Goal: Navigation & Orientation: Find specific page/section

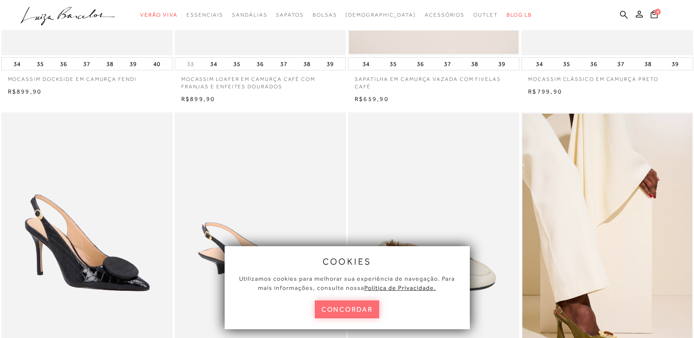
click at [351, 307] on button "concordar" at bounding box center [347, 310] width 65 height 18
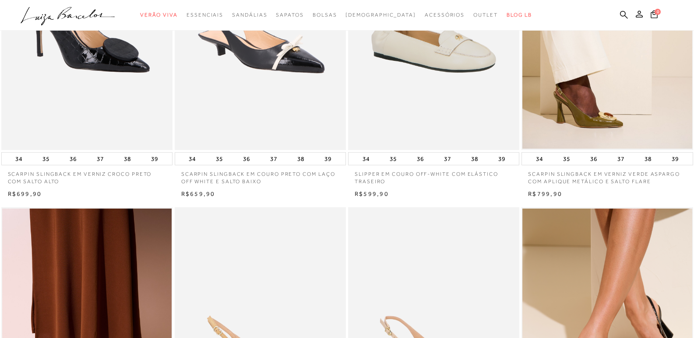
scroll to position [219, 0]
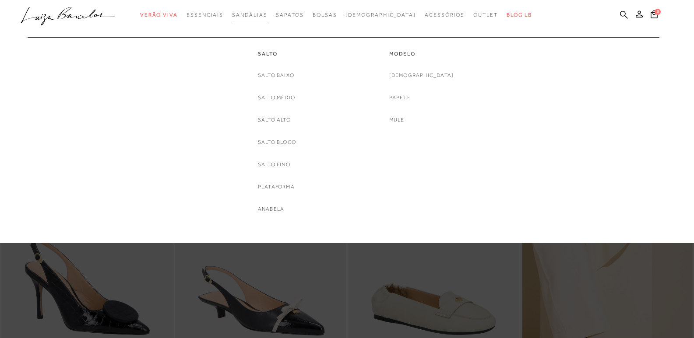
click at [267, 14] on span "Sandálias" at bounding box center [249, 15] width 35 height 6
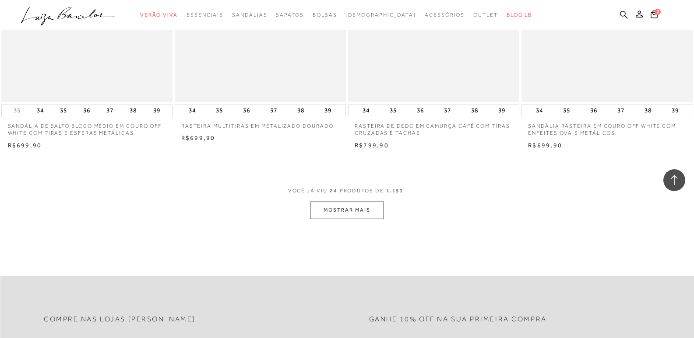
scroll to position [1794, 0]
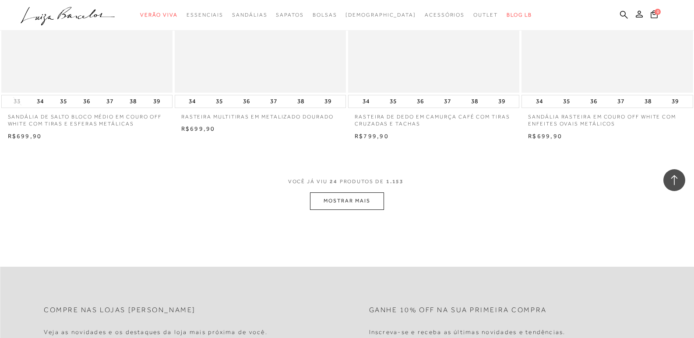
click at [337, 198] on button "MOSTRAR MAIS" at bounding box center [347, 201] width 74 height 17
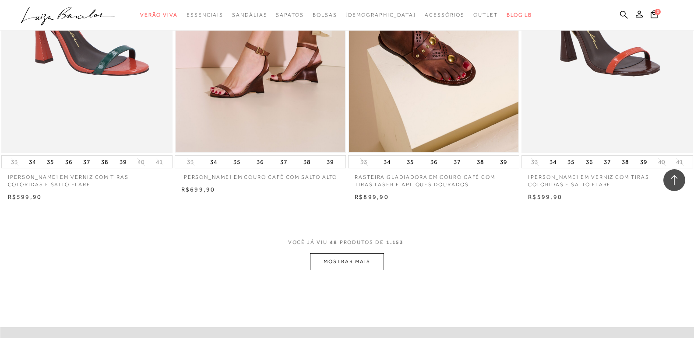
scroll to position [3632, 0]
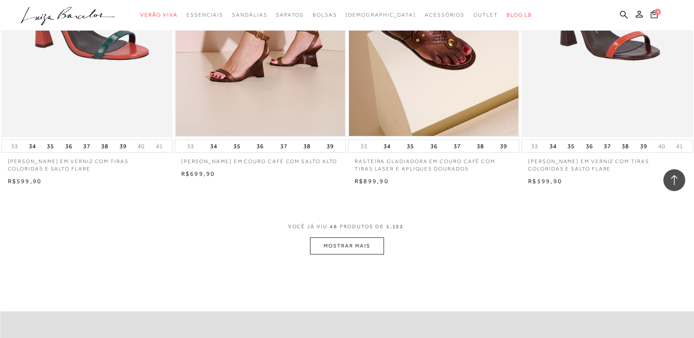
click at [367, 241] on button "MOSTRAR MAIS" at bounding box center [347, 246] width 74 height 17
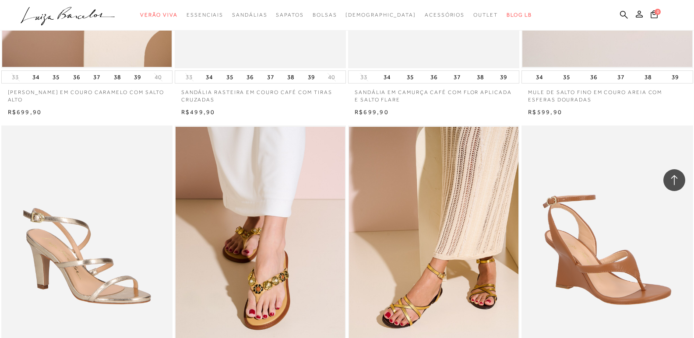
scroll to position [5514, 0]
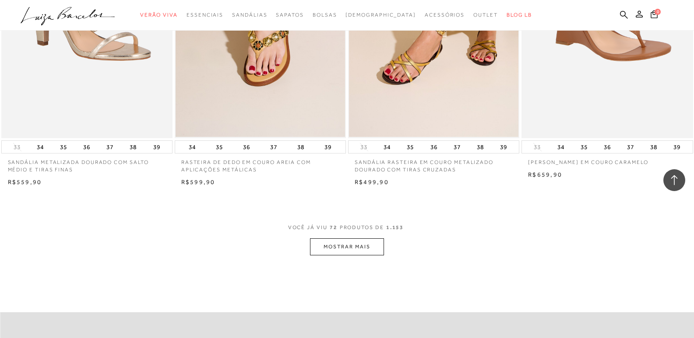
click at [351, 251] on button "MOSTRAR MAIS" at bounding box center [347, 246] width 74 height 17
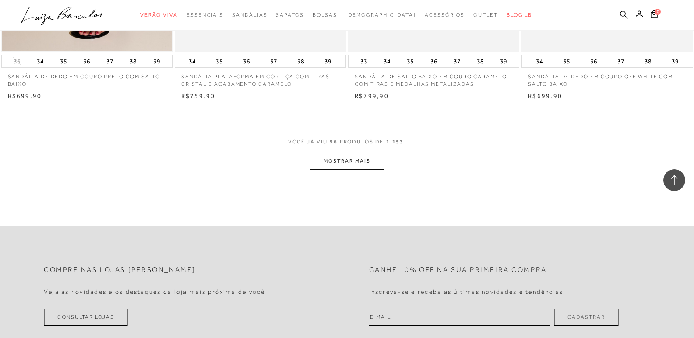
scroll to position [7483, 0]
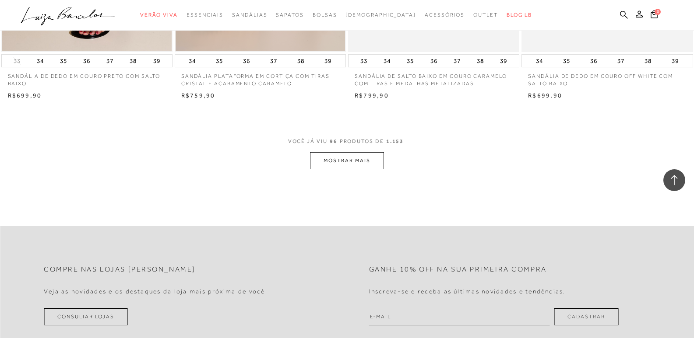
click at [358, 167] on button "MOSTRAR MAIS" at bounding box center [347, 160] width 74 height 17
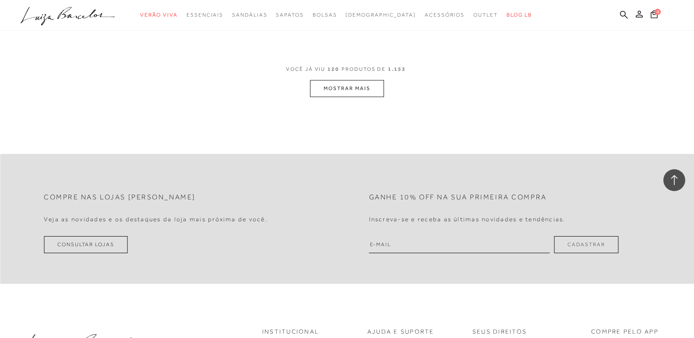
scroll to position [9452, 0]
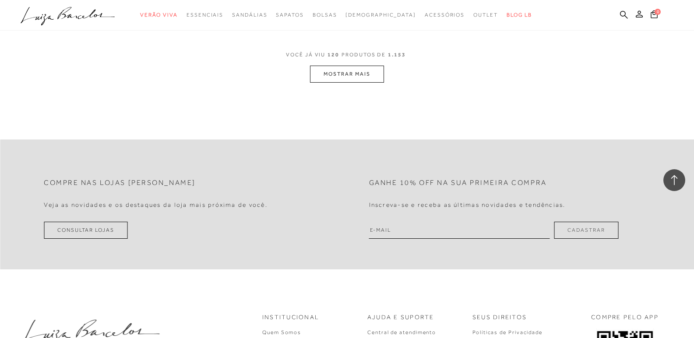
click at [368, 74] on button "MOSTRAR MAIS" at bounding box center [347, 74] width 74 height 17
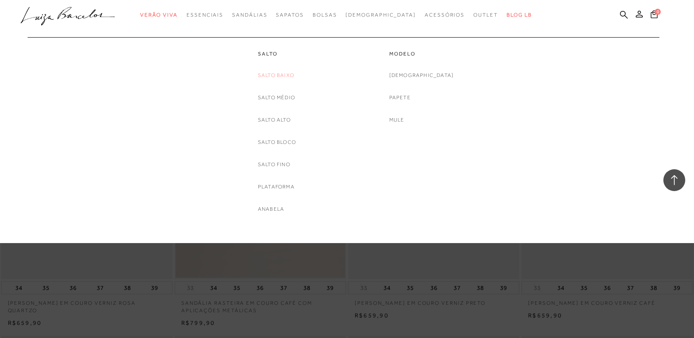
click at [283, 76] on link "Salto Baixo" at bounding box center [276, 75] width 36 height 9
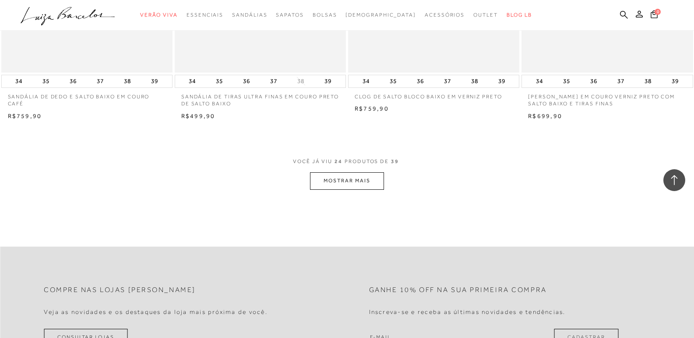
scroll to position [1838, 0]
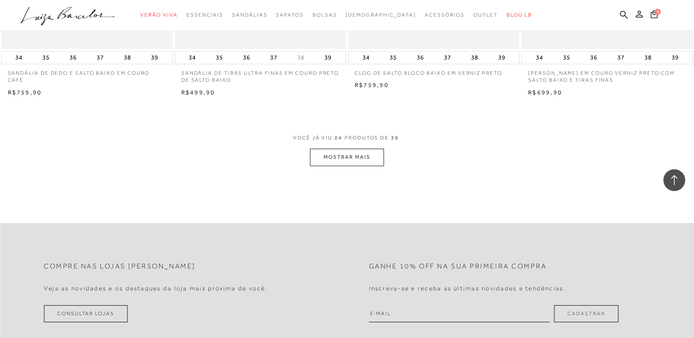
click at [361, 163] on button "MOSTRAR MAIS" at bounding box center [347, 157] width 74 height 17
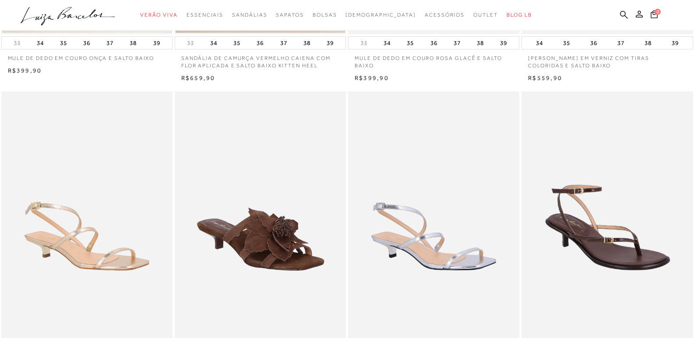
scroll to position [175, 0]
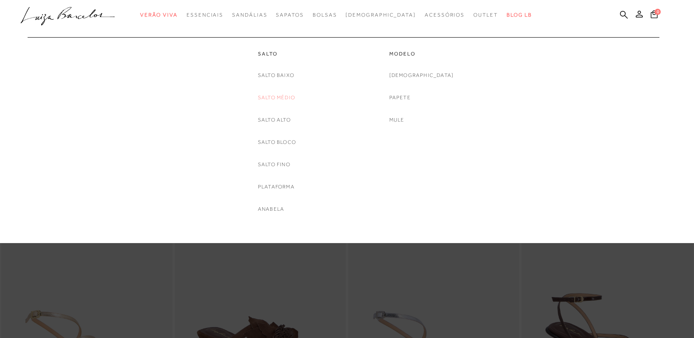
click at [278, 96] on link "Salto Médio" at bounding box center [276, 97] width 37 height 9
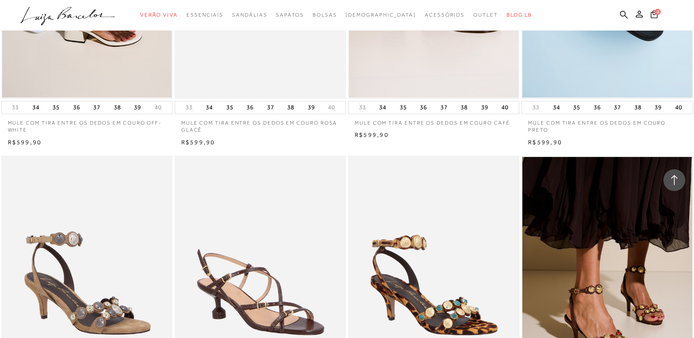
scroll to position [1006, 0]
